Goal: Task Accomplishment & Management: Complete application form

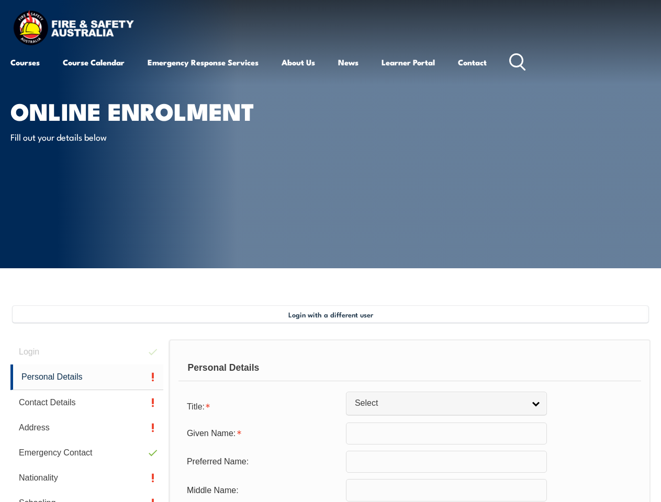
type input "[PERSON_NAME]"
type input "[DATE]"
type input "T6AWBCLLGG"
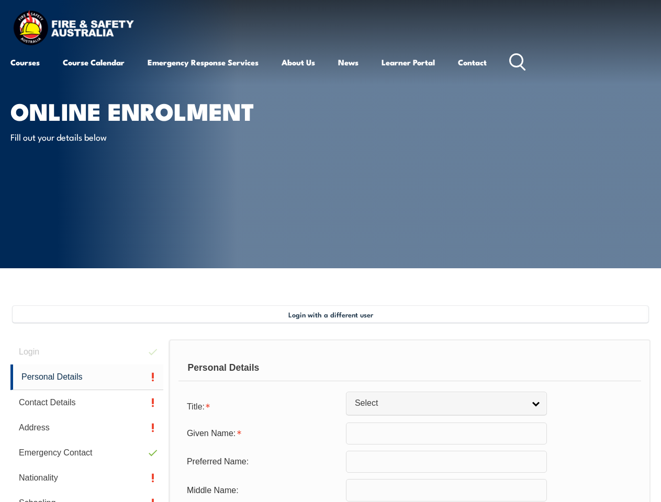
select select "M"
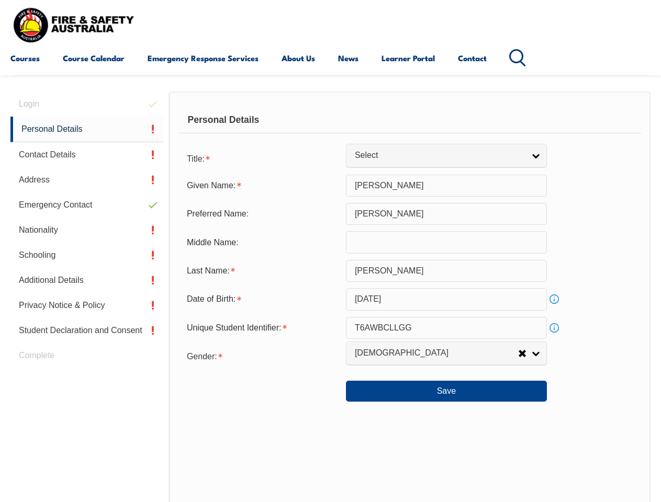
scroll to position [254, 0]
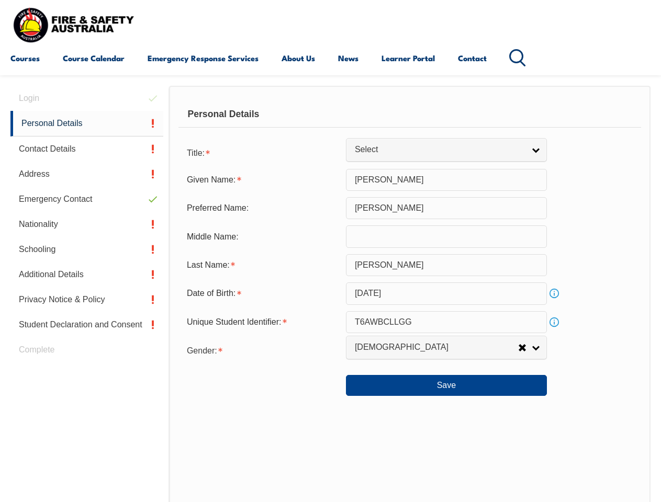
click at [330, 124] on div "Personal Details" at bounding box center [409, 114] width 462 height 26
click at [330, 294] on div "Date of Birth:" at bounding box center [261, 294] width 167 height 20
click at [87, 98] on div "Login Personal Details Contact Details Address Emergency Contact Nationality Sc…" at bounding box center [89, 358] width 159 height 544
click at [87, 123] on link "Personal Details" at bounding box center [86, 124] width 153 height 26
click at [87, 149] on link "Contact Details" at bounding box center [86, 149] width 153 height 25
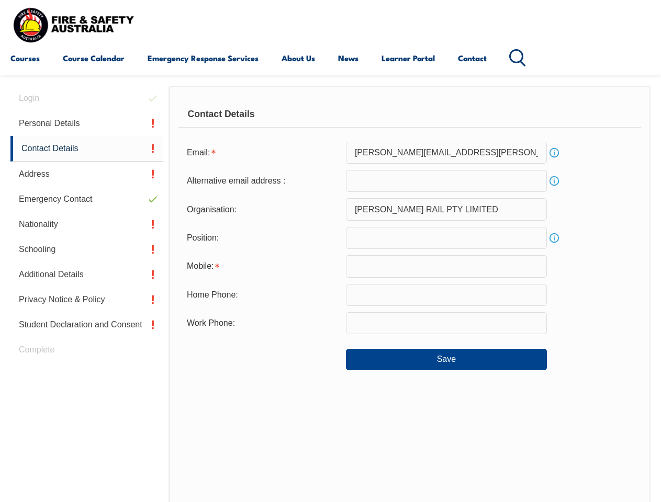
click at [87, 174] on link "Address" at bounding box center [86, 174] width 153 height 25
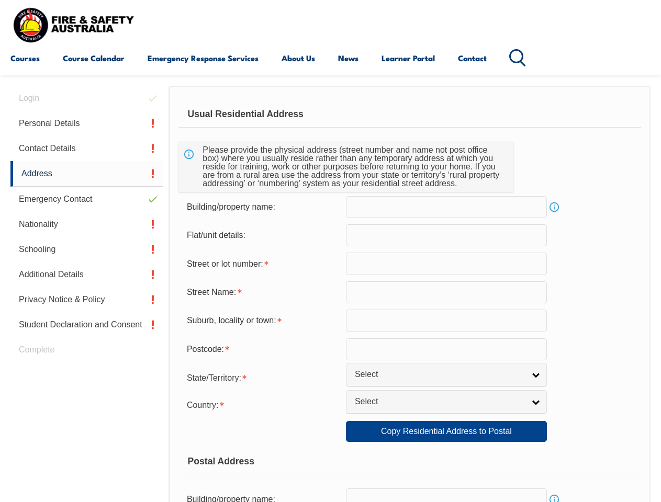
click at [87, 199] on link "Emergency Contact" at bounding box center [86, 199] width 153 height 25
